Goal: Information Seeking & Learning: Learn about a topic

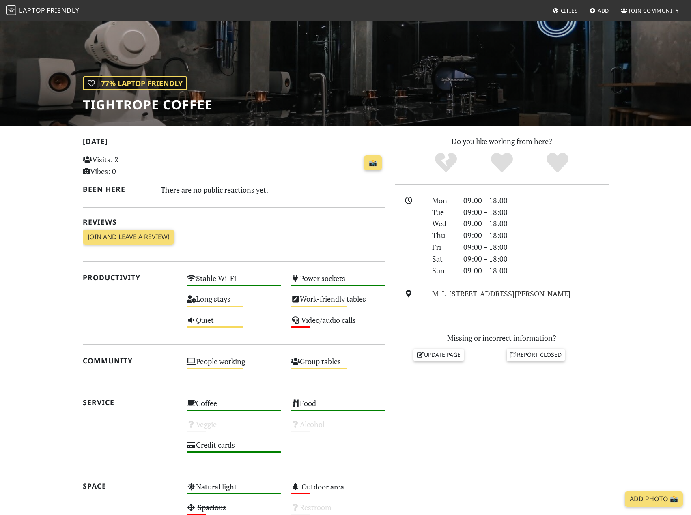
scroll to position [68, 0]
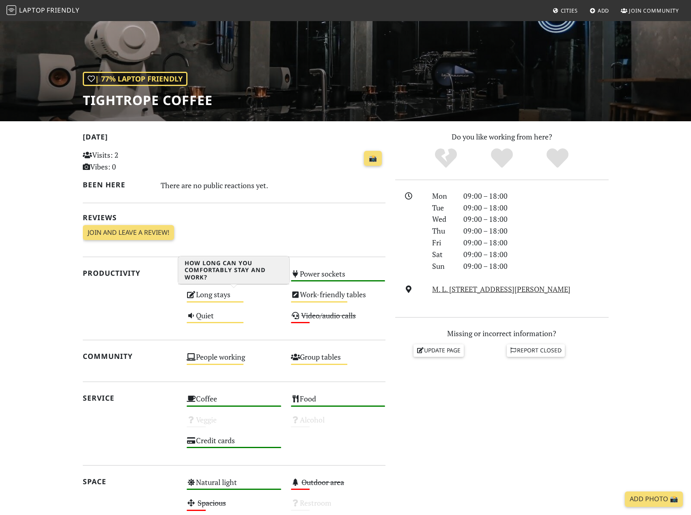
click at [232, 295] on div "Long stays Medium" at bounding box center [234, 298] width 104 height 21
click at [311, 188] on div "There are no public reactions yet." at bounding box center [273, 185] width 225 height 13
click at [374, 157] on link "📸" at bounding box center [373, 158] width 18 height 15
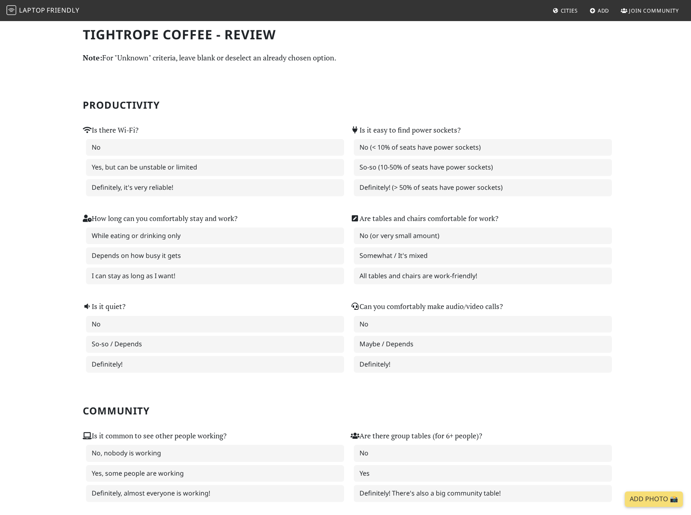
click at [247, 100] on h2 "Productivity" at bounding box center [346, 105] width 526 height 12
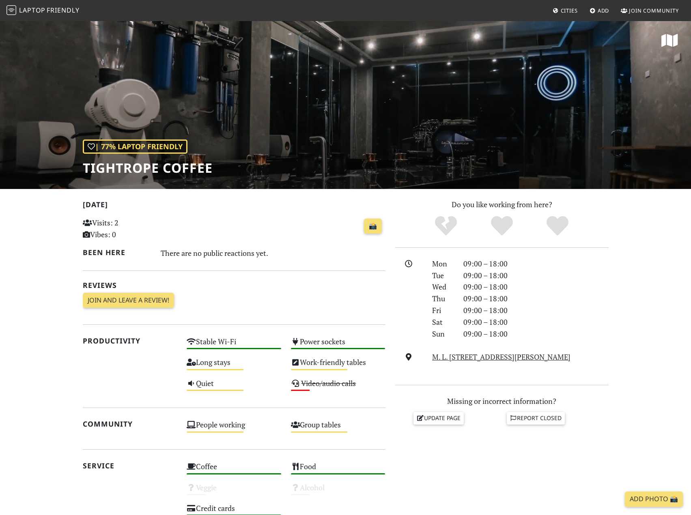
scroll to position [68, 0]
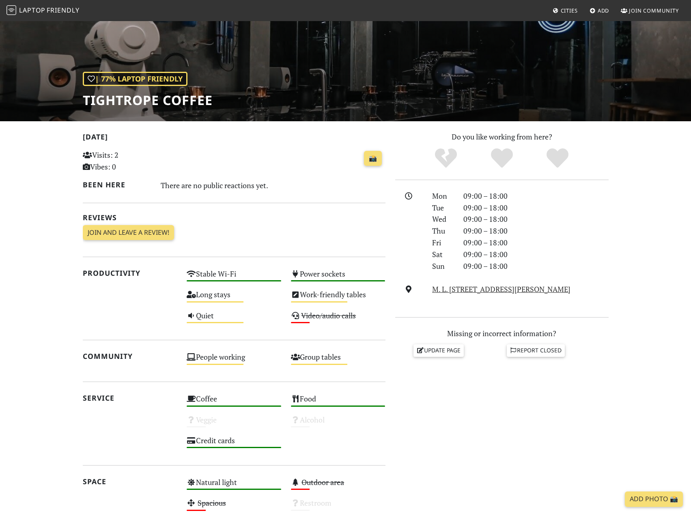
click at [45, 6] on span "Laptop" at bounding box center [32, 10] width 26 height 9
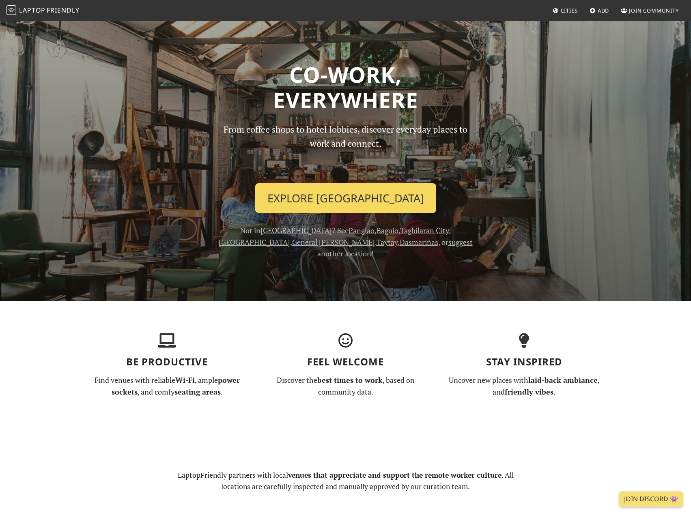
click at [376, 205] on link "Explore Cebu" at bounding box center [345, 198] width 181 height 30
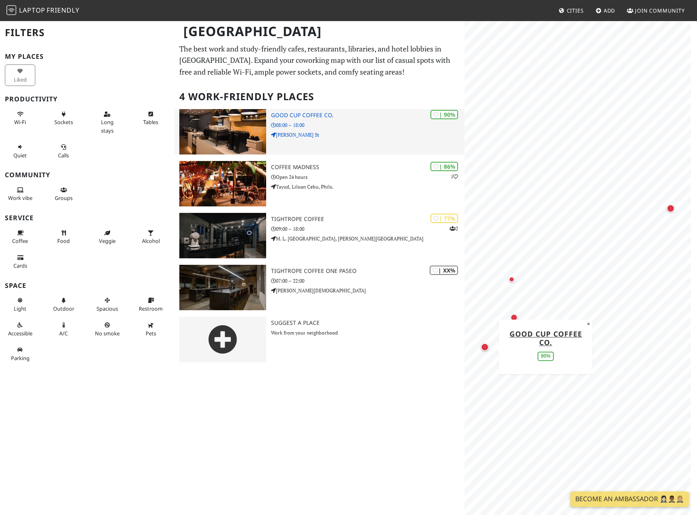
click at [324, 149] on div "| 90% Good Cup Coffee Co. 08:00 – 18:00 F. Ramos St" at bounding box center [368, 131] width 194 height 45
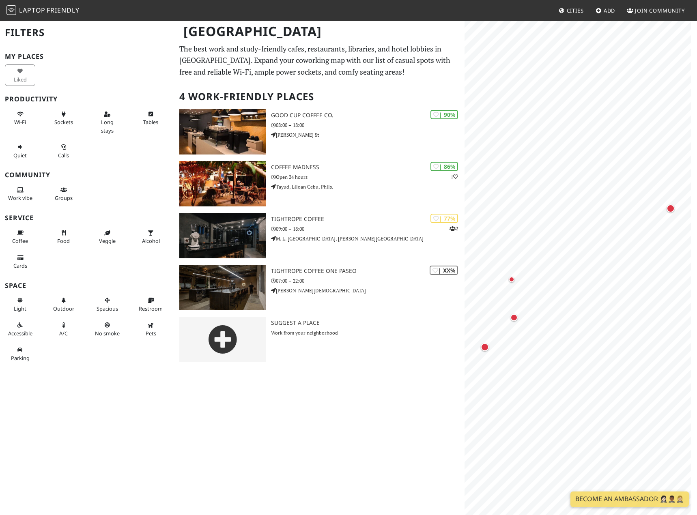
click at [380, 441] on div "Cebu Filters My Places Liked Productivity Wi-Fi Sockets Long stays Tables Quiet…" at bounding box center [348, 267] width 697 height 495
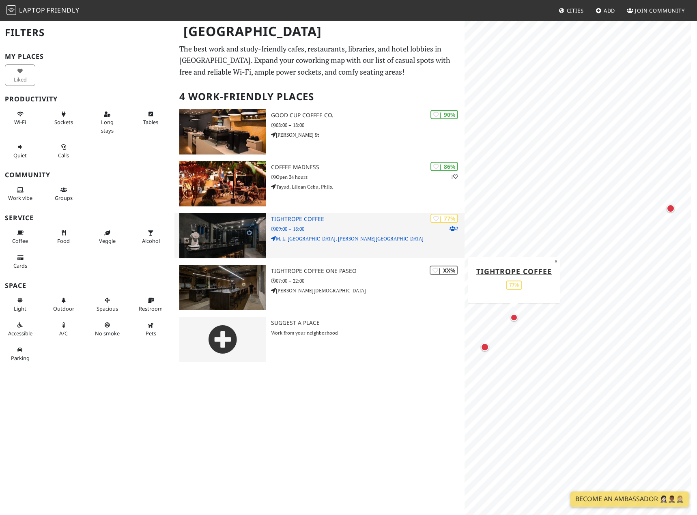
click at [339, 229] on p "09:00 – 18:00" at bounding box center [368, 229] width 194 height 8
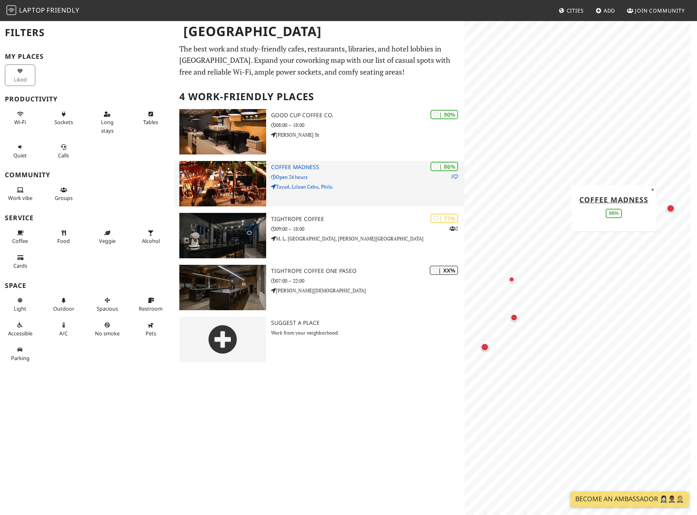
click at [288, 167] on h3 "Coffee Madness" at bounding box center [368, 167] width 194 height 7
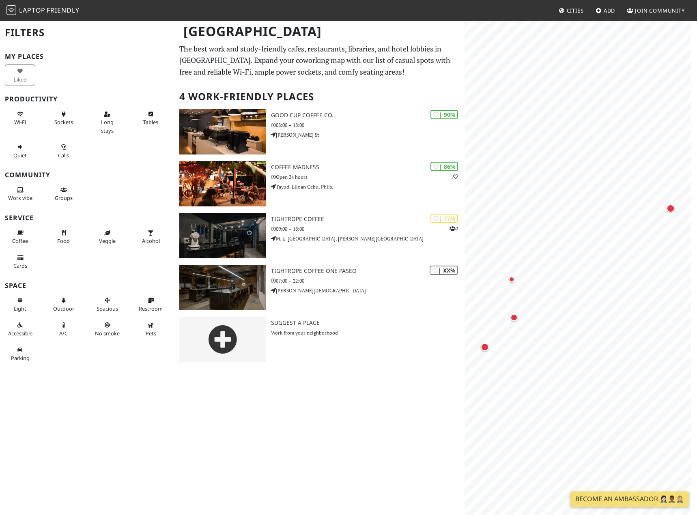
click at [339, 474] on div "Cebu Filters My Places Liked Productivity Wi-Fi Sockets Long stays Tables Quiet…" at bounding box center [348, 267] width 697 height 495
click at [339, 473] on div "Cebu Filters My Places Liked Productivity Wi-Fi Sockets Long stays Tables Quiet…" at bounding box center [348, 267] width 697 height 495
click at [300, 432] on div "Cebu Filters My Places Liked Productivity Wi-Fi Sockets Long stays Tables Quiet…" at bounding box center [348, 267] width 697 height 495
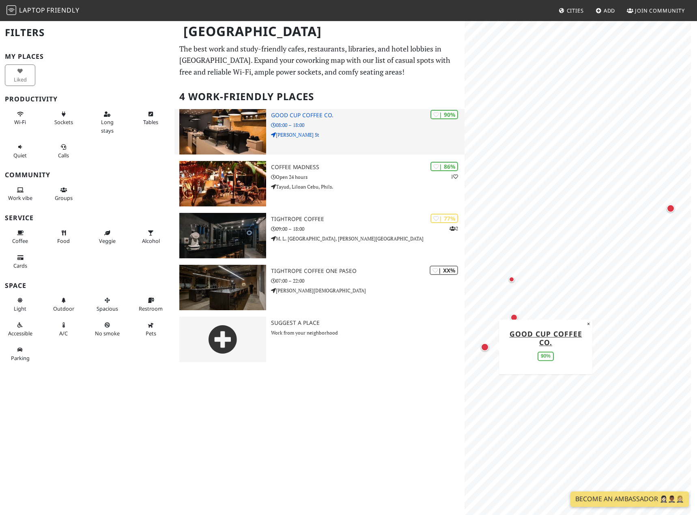
click at [321, 140] on div "| 90% Good Cup Coffee Co. 08:00 – 18:00 F. Ramos St" at bounding box center [368, 131] width 194 height 45
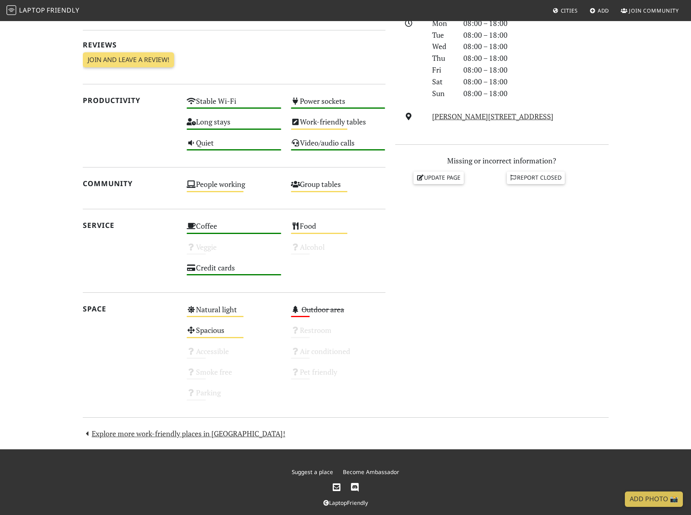
scroll to position [251, 0]
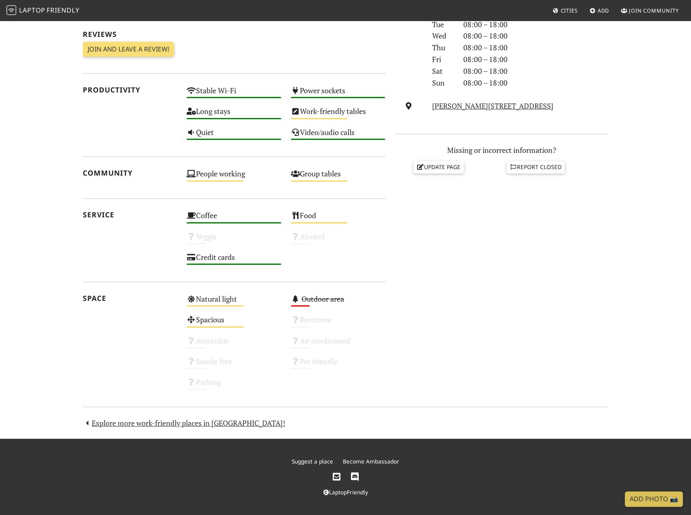
click at [439, 285] on div "Do you like working from here? Mon 08:00 – 18:00 Tue 08:00 – 18:00 Wed 08:00 – …" at bounding box center [501, 172] width 223 height 449
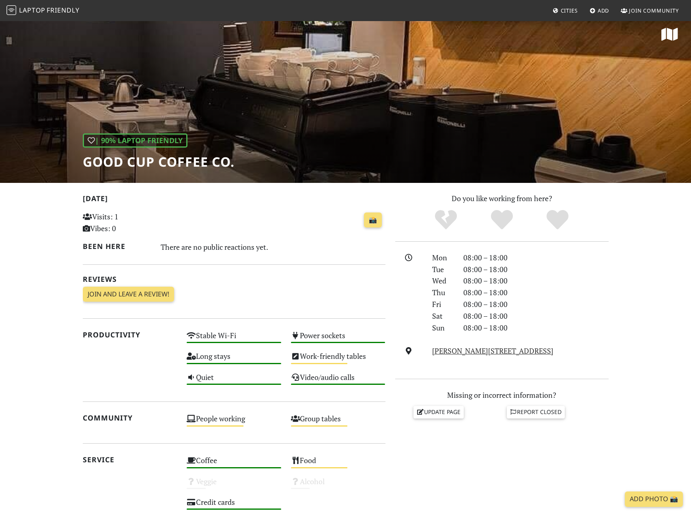
scroll to position [0, 0]
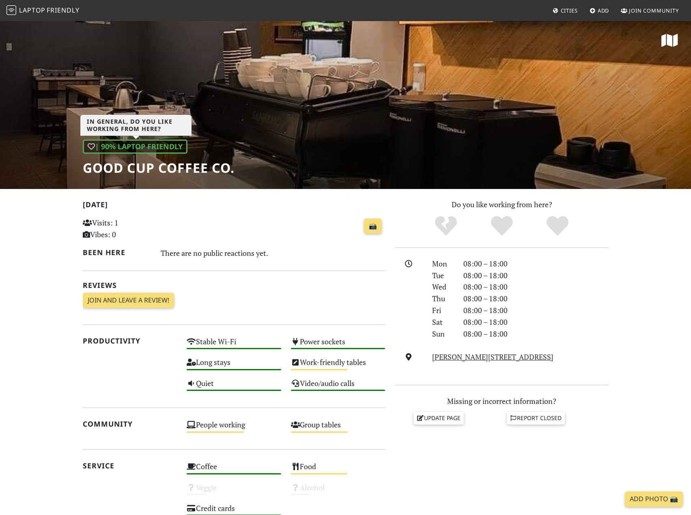
click at [172, 145] on div "| 90% Laptop Friendly" at bounding box center [135, 147] width 105 height 14
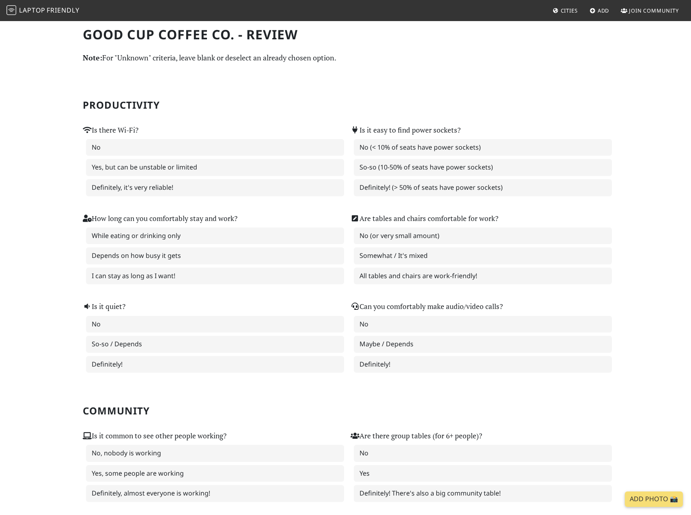
click at [291, 104] on h2 "Productivity" at bounding box center [346, 105] width 526 height 12
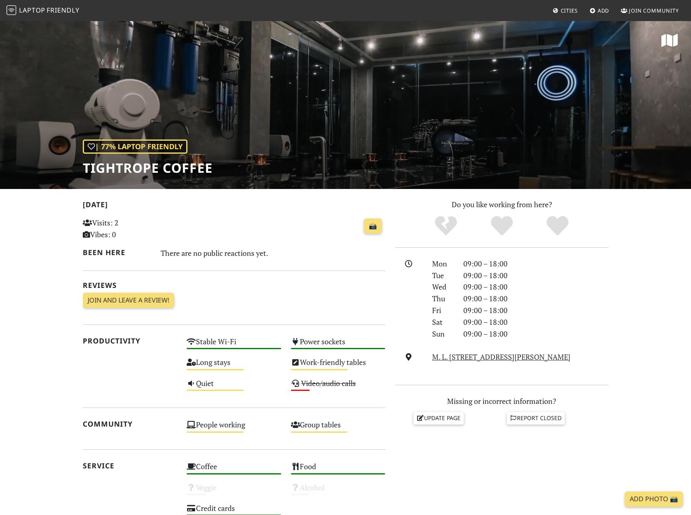
click at [590, 285] on div "09:00 – 18:00" at bounding box center [536, 287] width 155 height 12
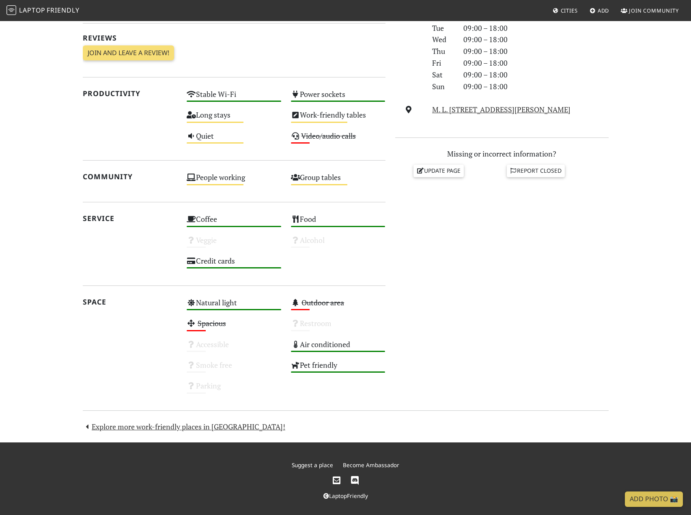
scroll to position [251, 0]
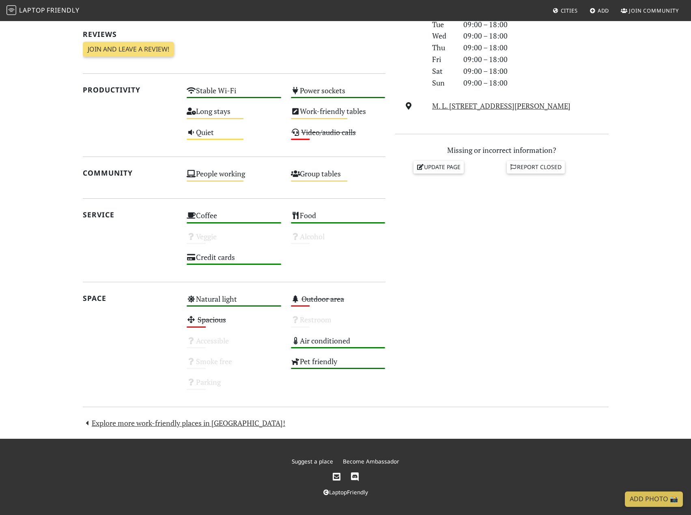
click at [590, 285] on div "Do you like working from here? Mon 09:00 – 18:00 Tue 09:00 – 18:00 Wed 09:00 – …" at bounding box center [501, 172] width 223 height 449
